Goal: Find specific page/section: Find specific page/section

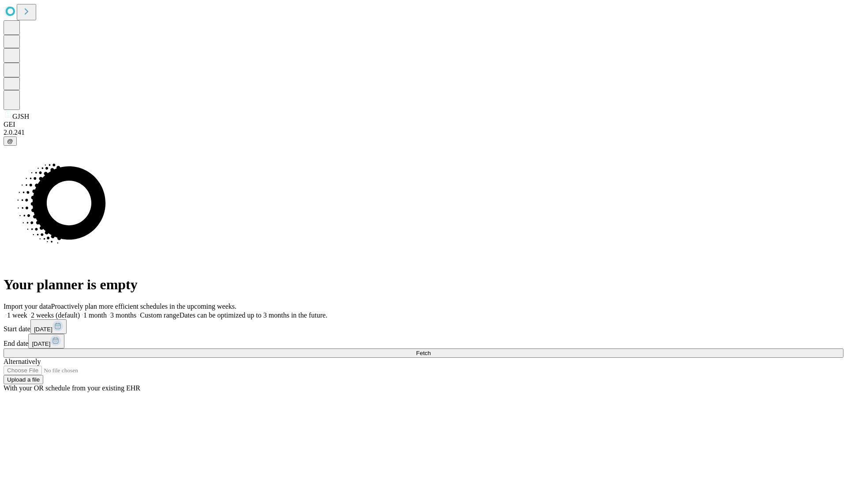
click at [431, 349] on span "Fetch" at bounding box center [423, 352] width 15 height 7
